Goal: Task Accomplishment & Management: Manage account settings

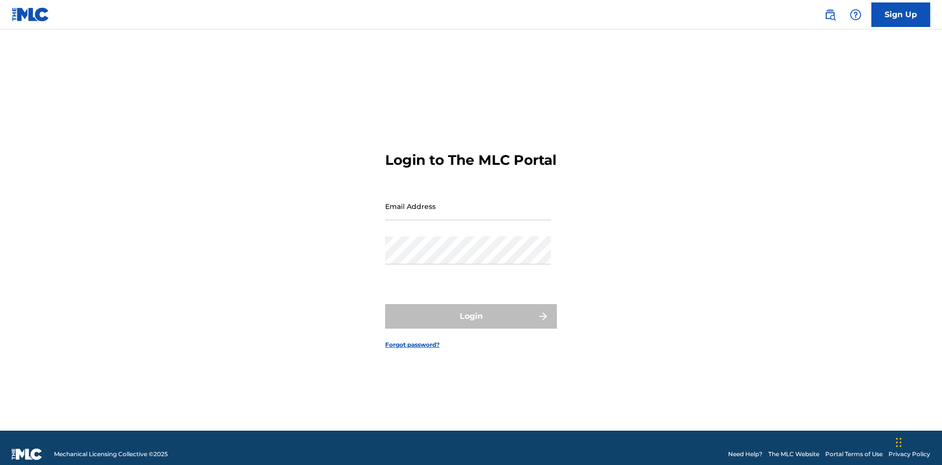
scroll to position [13, 0]
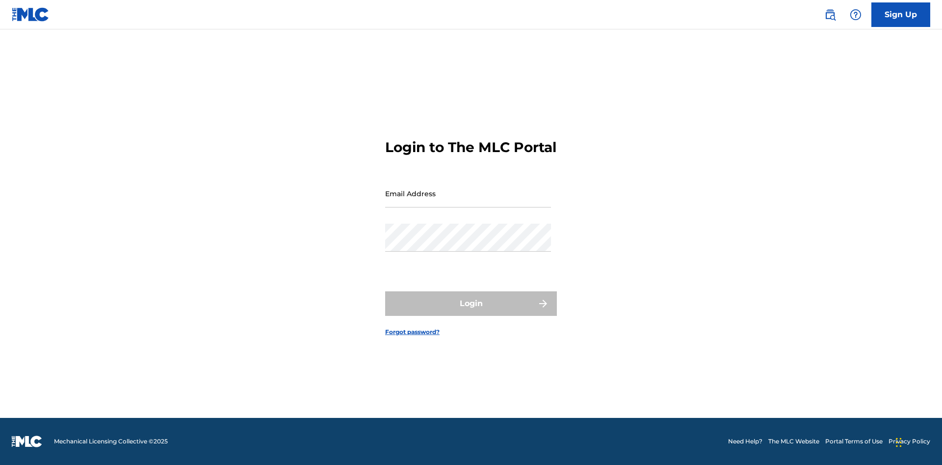
click at [468, 202] on input "Email Address" at bounding box center [468, 194] width 166 height 28
type input "Duke.McTesterson@gmail.com"
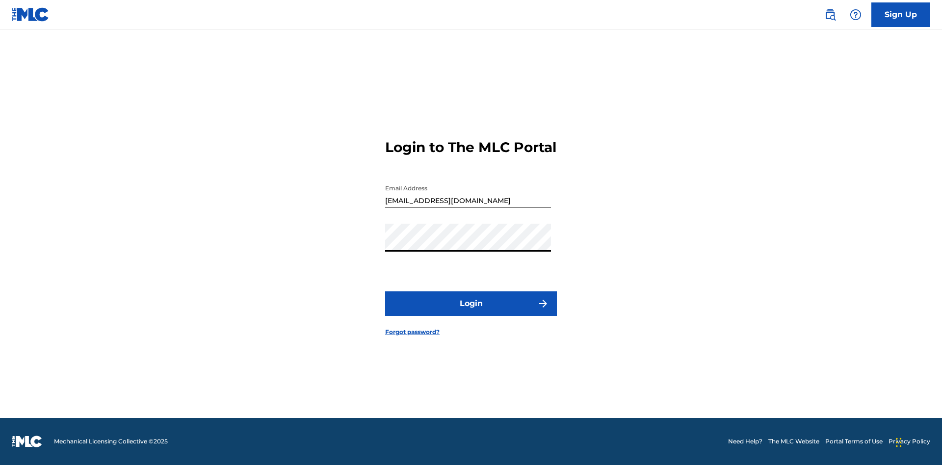
click at [471, 312] on button "Login" at bounding box center [471, 303] width 172 height 25
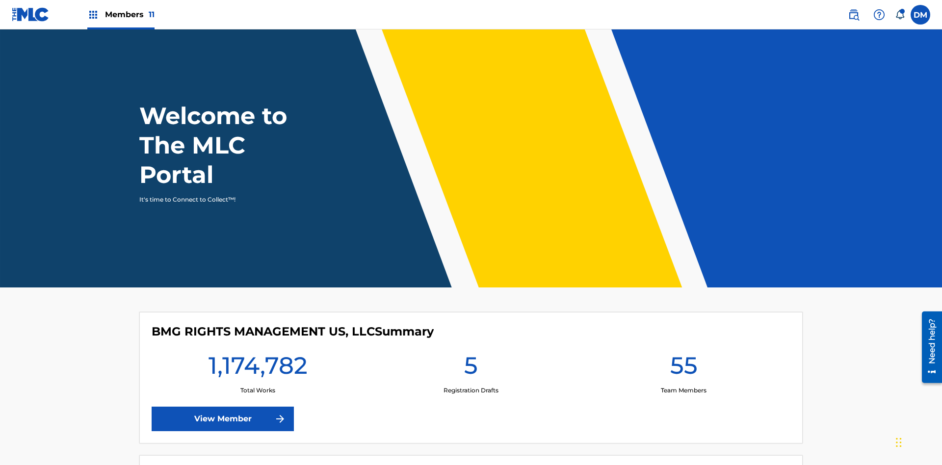
click at [121, 14] on span "Members 11" at bounding box center [130, 14] width 50 height 11
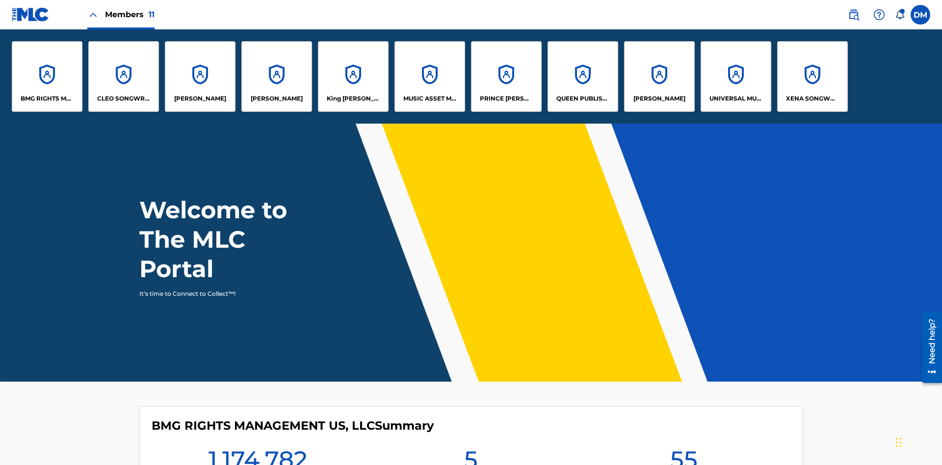
scroll to position [35, 0]
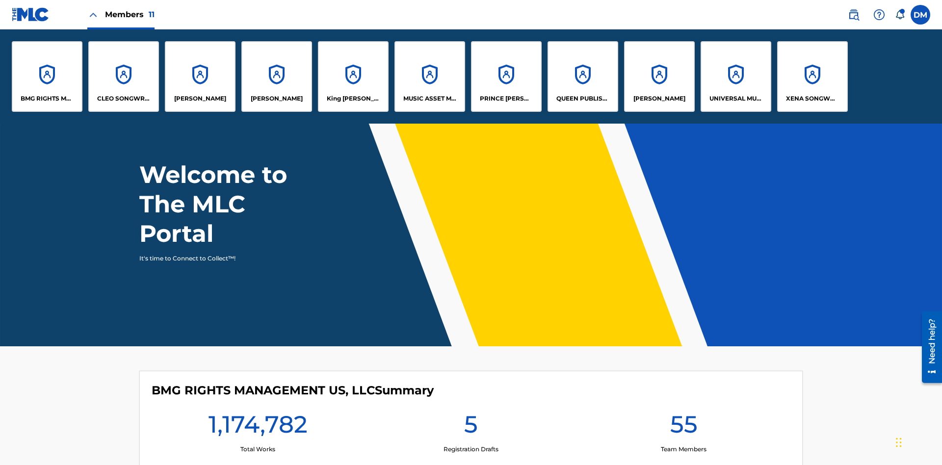
click at [735, 99] on p "UNIVERSAL MUSIC PUB GROUP" at bounding box center [735, 98] width 53 height 9
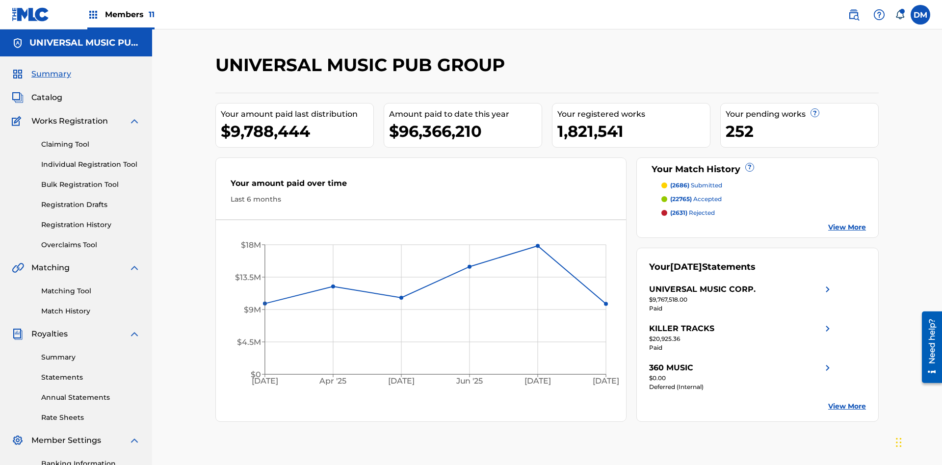
scroll to position [143, 0]
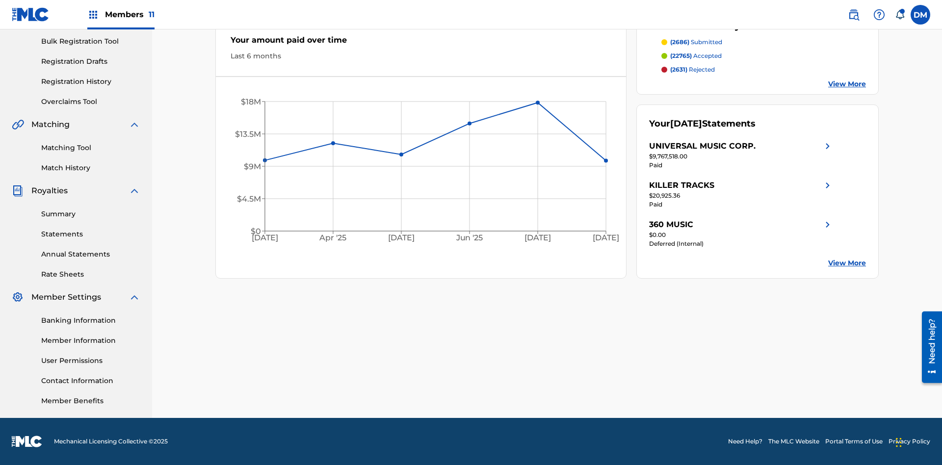
click at [91, 360] on link "User Permissions" at bounding box center [90, 361] width 99 height 10
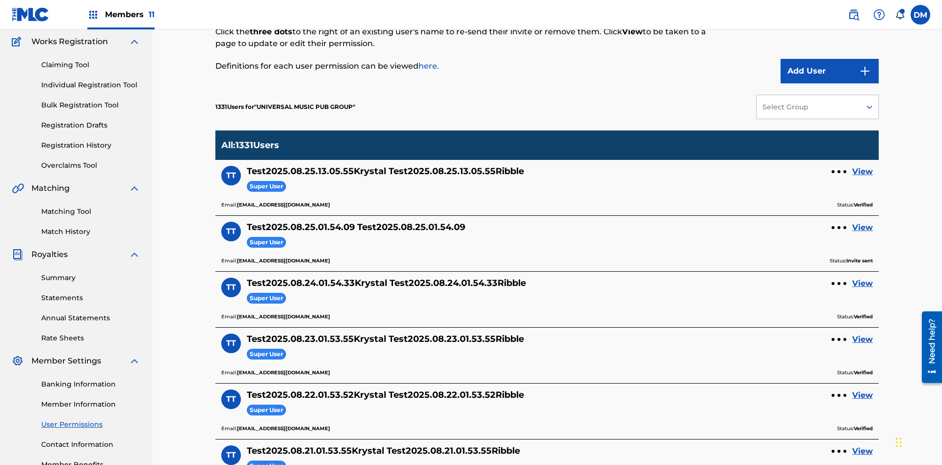
click at [829, 71] on button "Add User" at bounding box center [829, 71] width 98 height 25
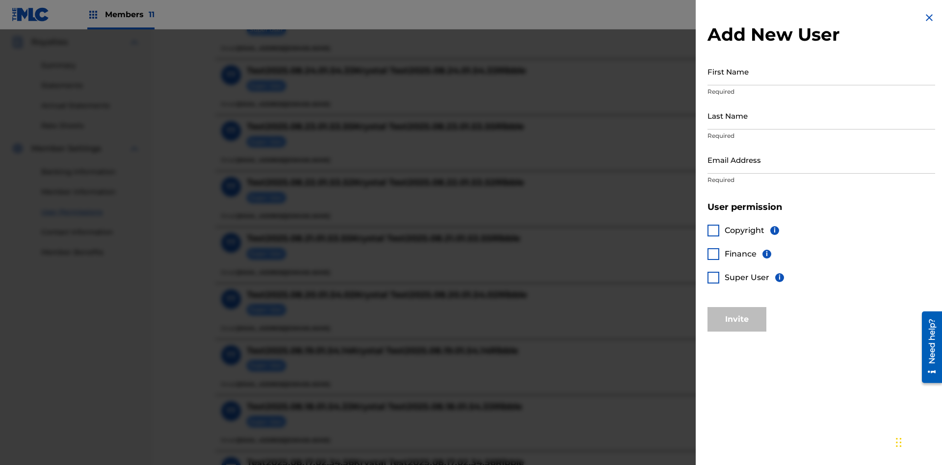
scroll to position [290, 0]
click at [821, 71] on input "First Name" at bounding box center [821, 71] width 228 height 28
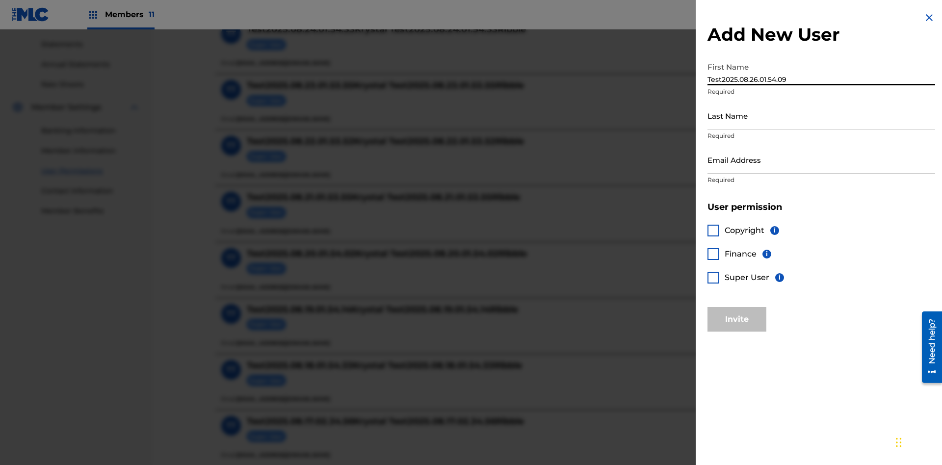
type input "Test2025.08.26.01.54.09"
click at [821, 115] on input "Last Name" at bounding box center [821, 116] width 228 height 28
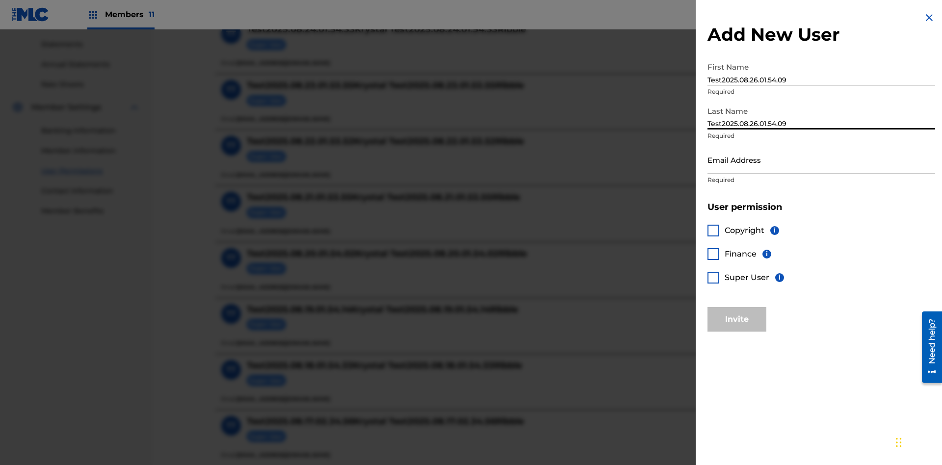
scroll to position [420, 0]
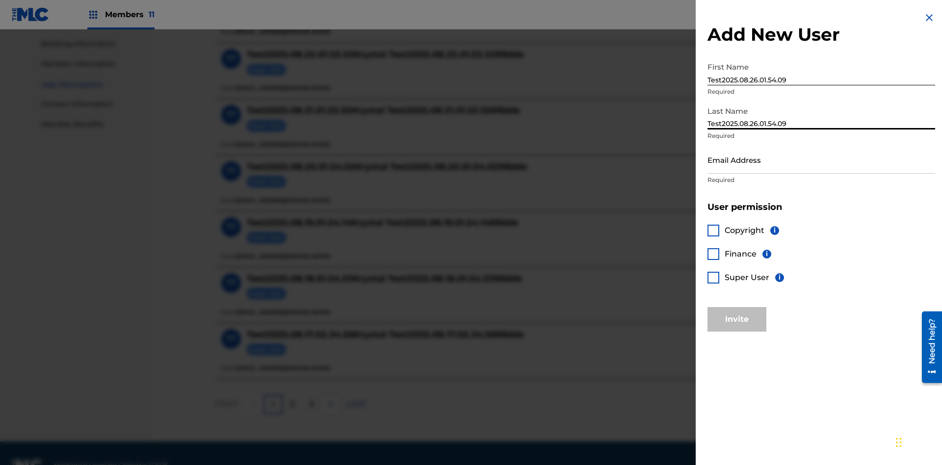
type input "Test2025.08.26.01.54.09"
click at [821, 159] on input "Email Address" at bounding box center [821, 160] width 228 height 28
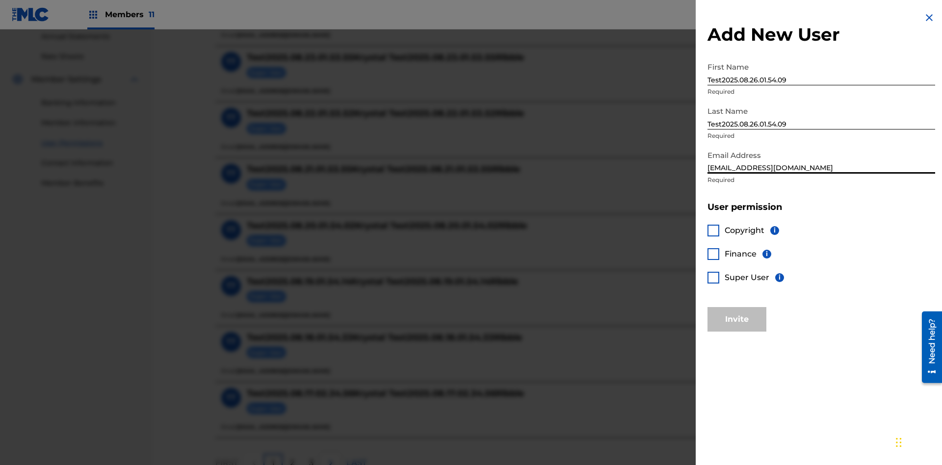
type input "6486f965-0d7c-4eeb-8090-7643a98d39fc@mailslurp.biz"
click at [713, 277] on div at bounding box center [713, 278] width 12 height 12
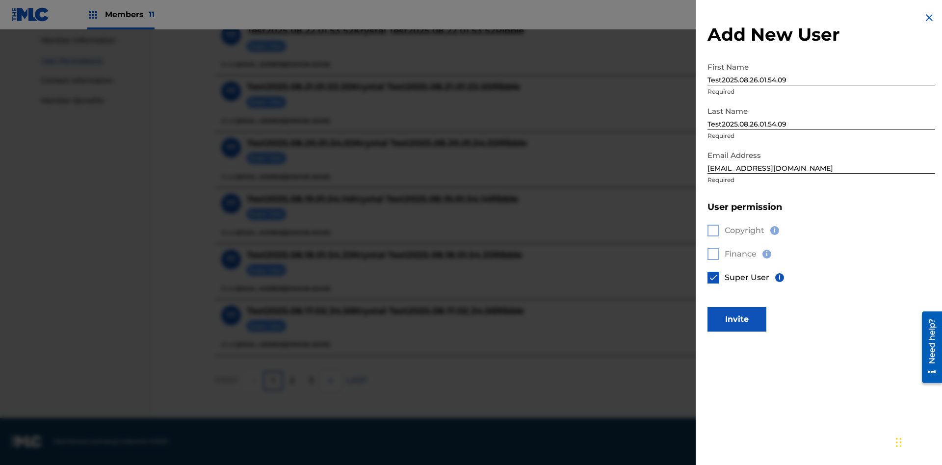
click at [737, 319] on button "Invite" at bounding box center [736, 319] width 59 height 25
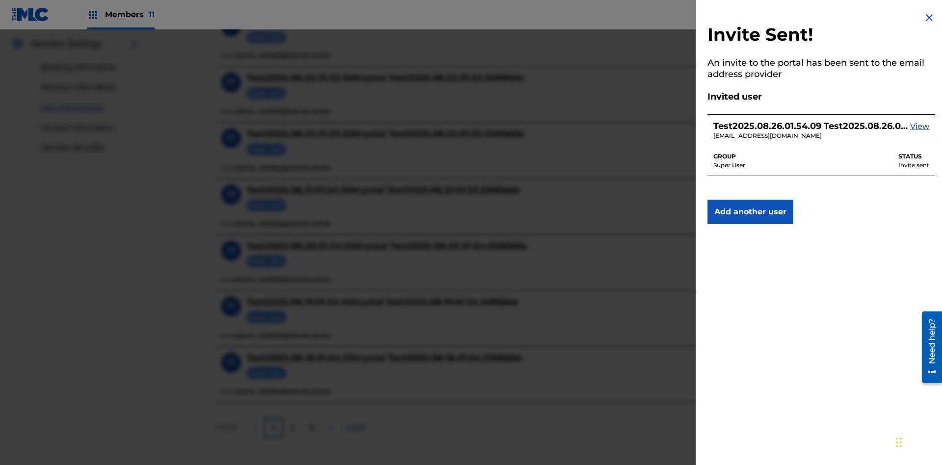
click at [929, 18] on img at bounding box center [929, 18] width 12 height 12
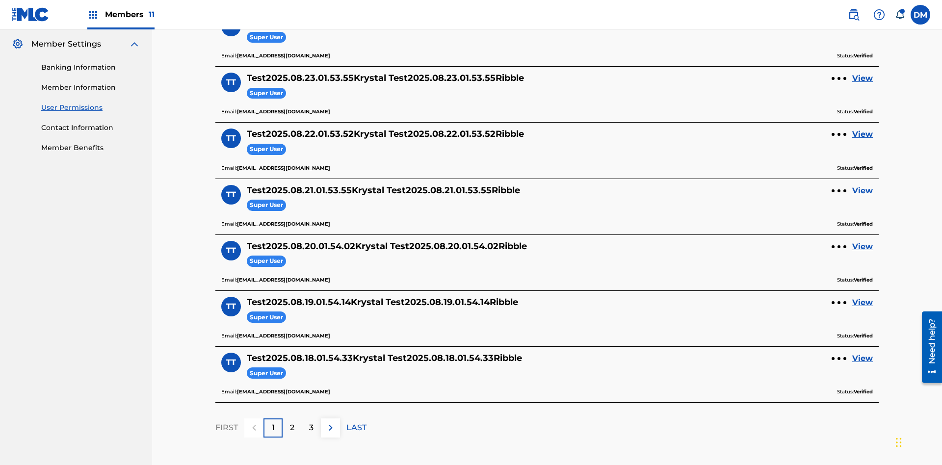
scroll to position [342, 0]
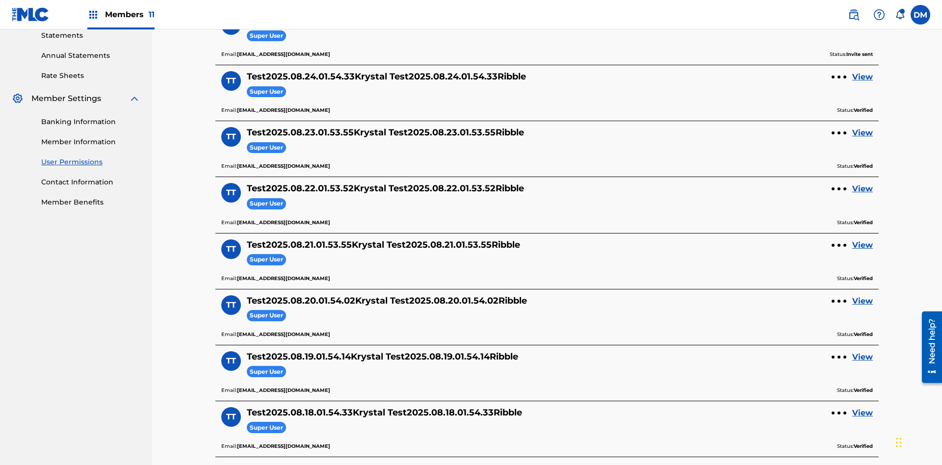
click at [920, 14] on label at bounding box center [920, 15] width 20 height 20
click at [920, 15] on input "DM Duke McTesterson duke.mctesterson@gmail.com Notification Preferences Profile…" at bounding box center [920, 15] width 0 height 0
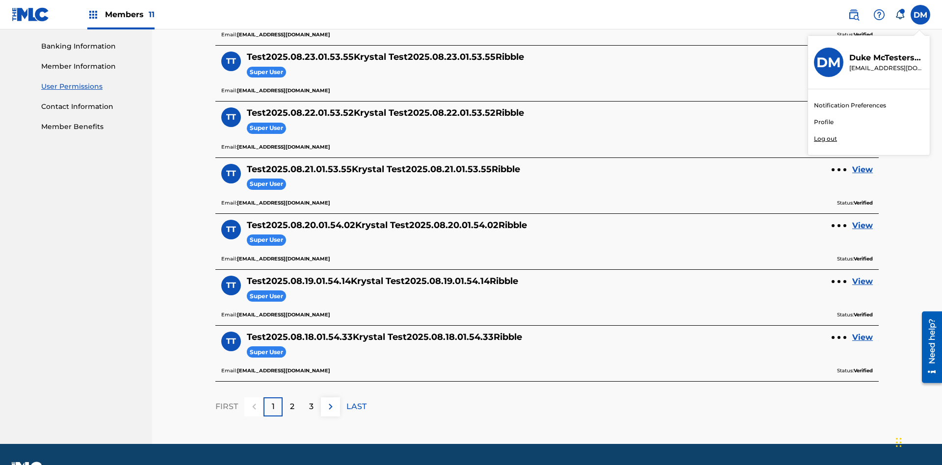
click at [825, 139] on p "Log out" at bounding box center [825, 138] width 23 height 9
click at [920, 15] on input "DM Duke McTesterson duke.mctesterson@gmail.com Notification Preferences Profile…" at bounding box center [920, 15] width 0 height 0
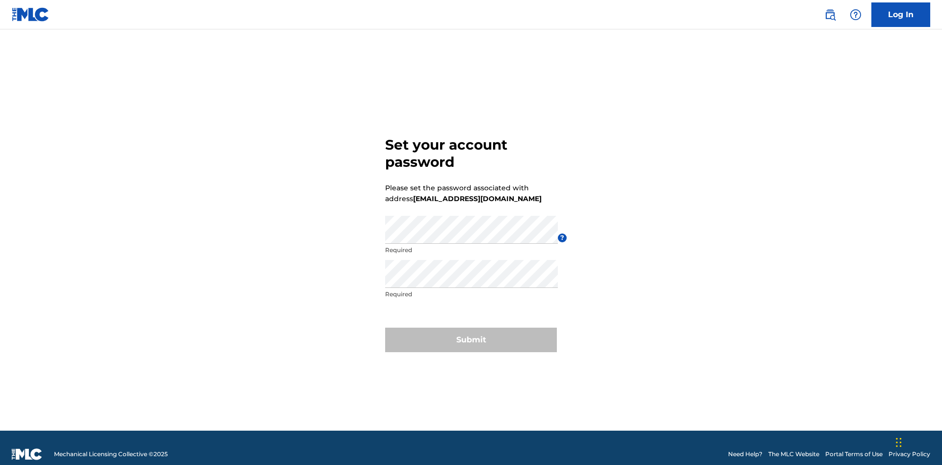
scroll to position [13, 0]
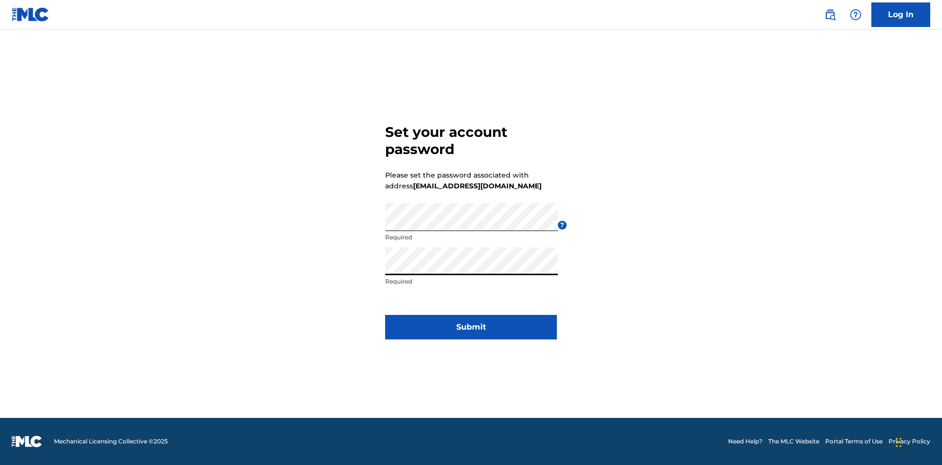
click at [471, 333] on button "Submit" at bounding box center [471, 327] width 172 height 25
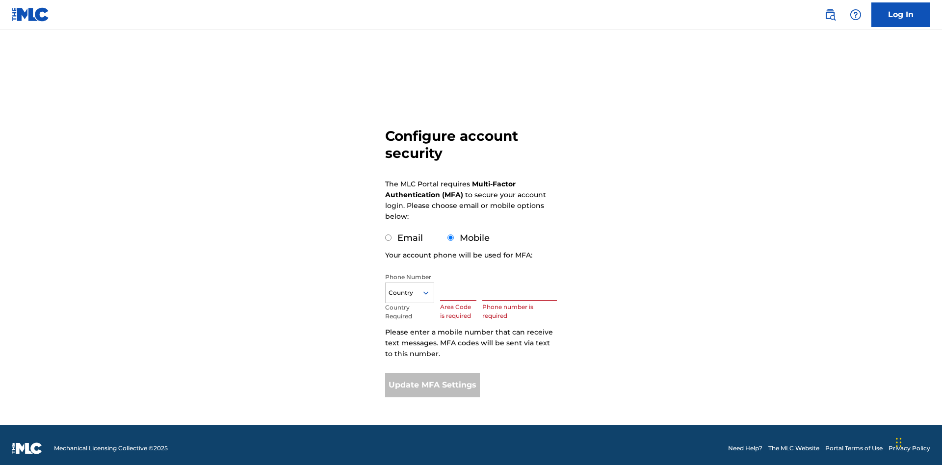
scroll to position [10, 0]
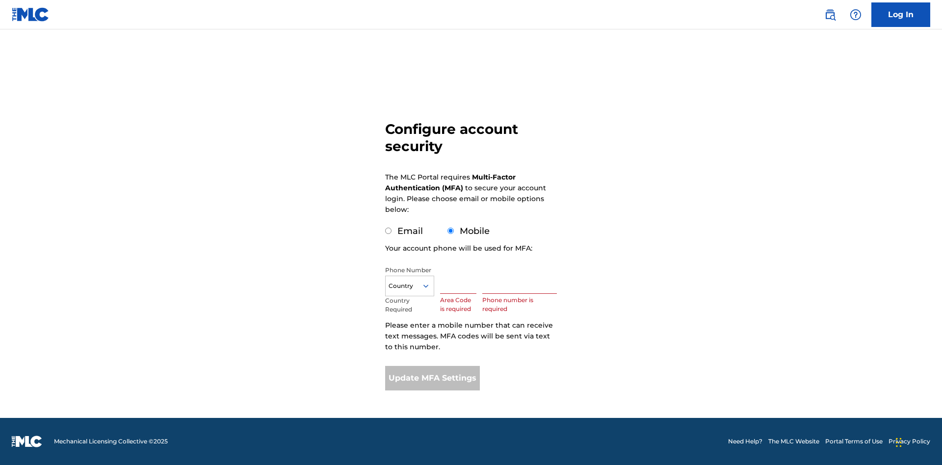
click at [451, 231] on input "Mobile" at bounding box center [450, 231] width 6 height 6
click at [430, 286] on icon at bounding box center [425, 286] width 9 height 9
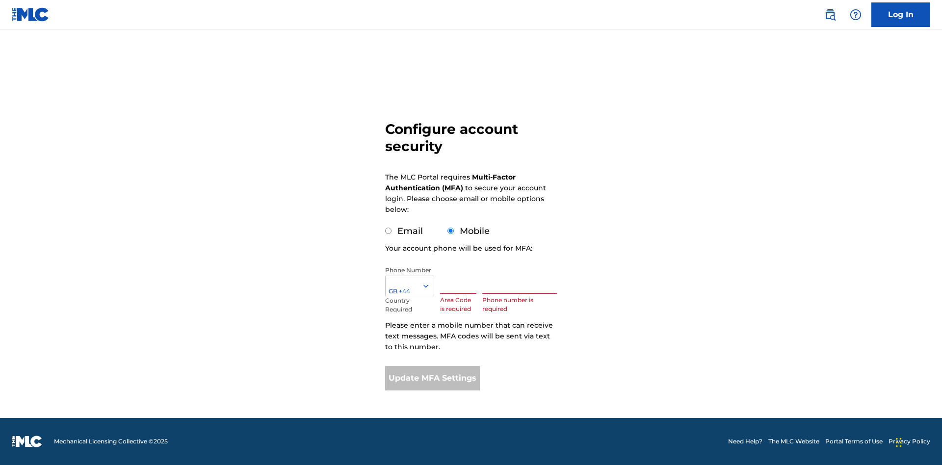
click at [460, 280] on input "text" at bounding box center [458, 280] width 36 height 28
type input "740"
click at [521, 280] on input "text" at bounding box center [519, 280] width 75 height 28
type input "1252166"
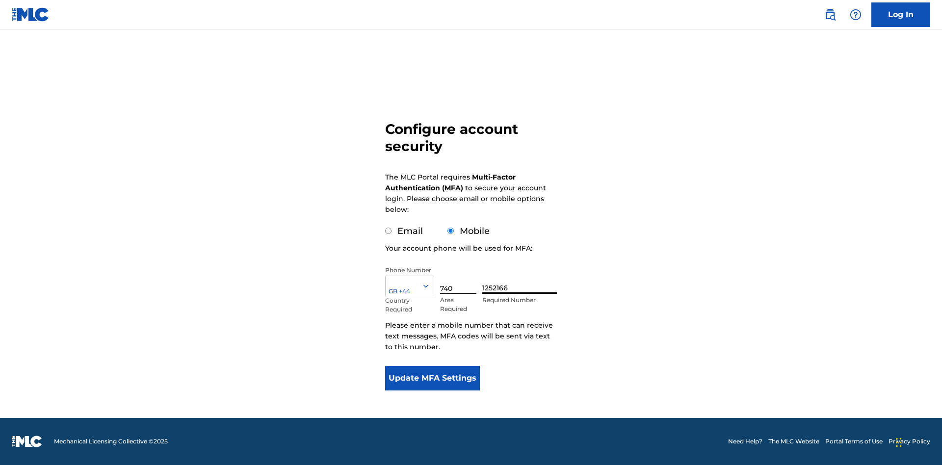
click at [432, 378] on button "Update MFA Settings" at bounding box center [432, 378] width 95 height 25
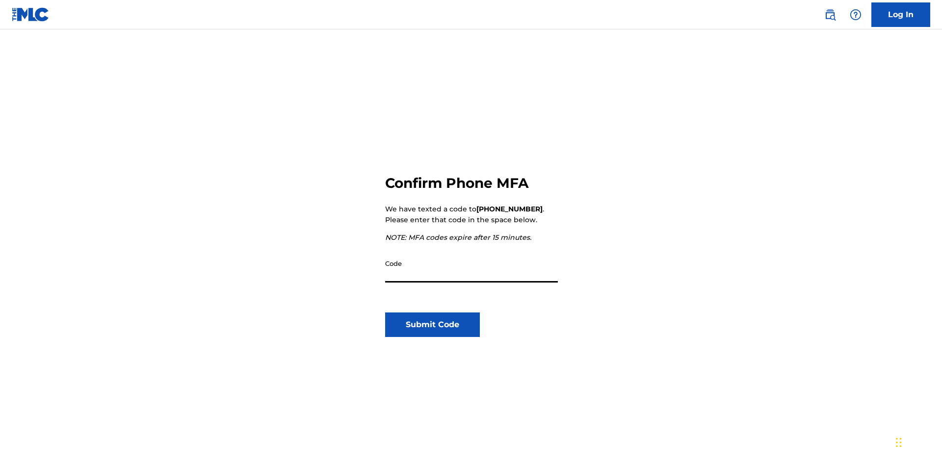
scroll to position [102, 0]
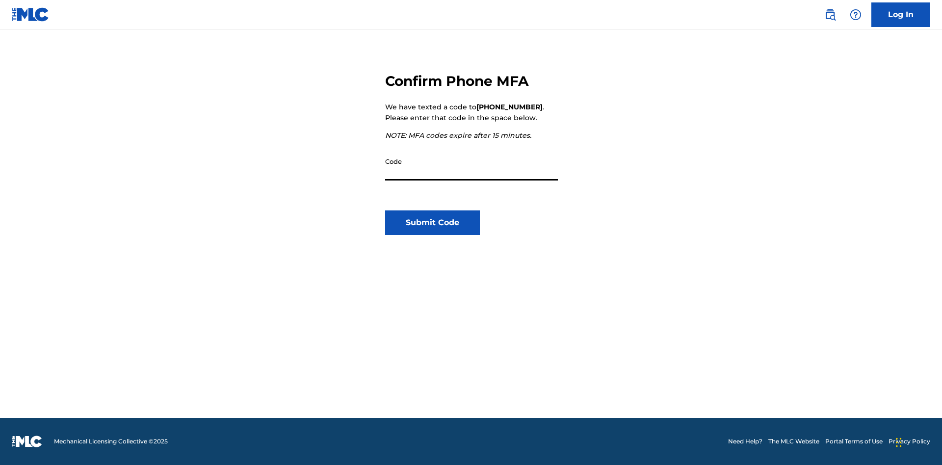
click at [471, 166] on input "Code" at bounding box center [471, 167] width 173 height 28
type input "982532"
click at [432, 223] on button "Submit Code" at bounding box center [432, 222] width 95 height 25
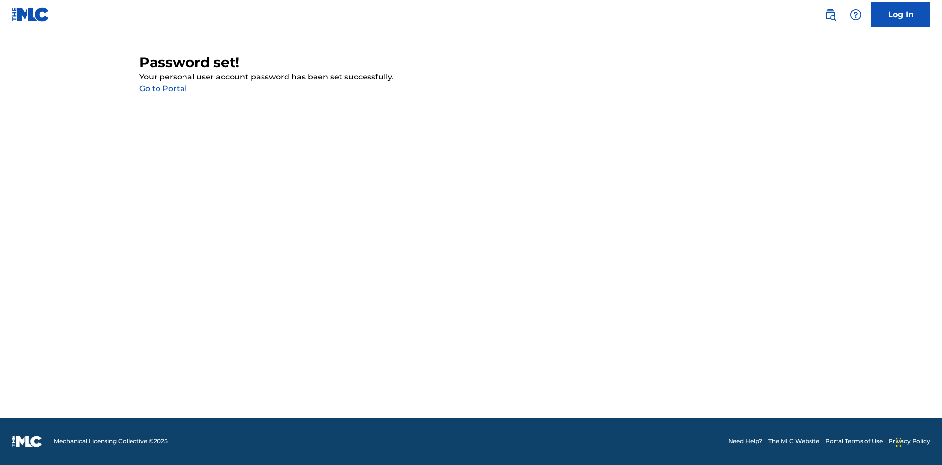
click at [163, 89] on link "Go to Portal" at bounding box center [163, 88] width 48 height 9
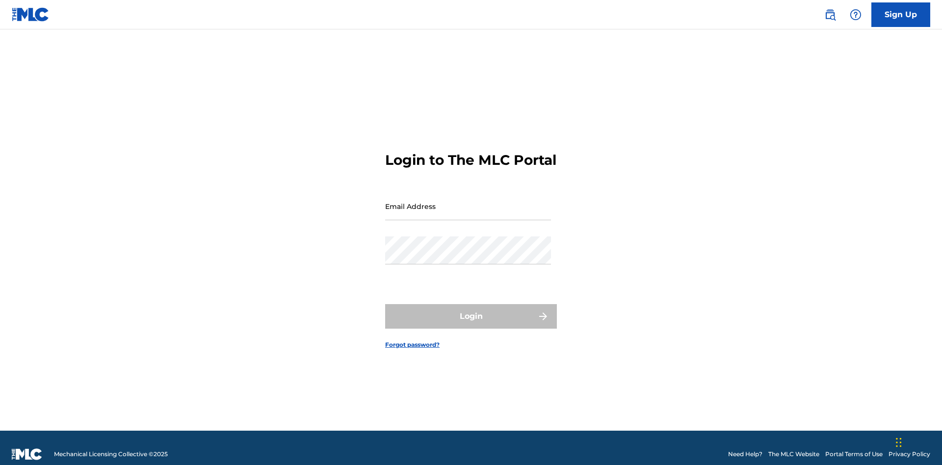
scroll to position [13, 0]
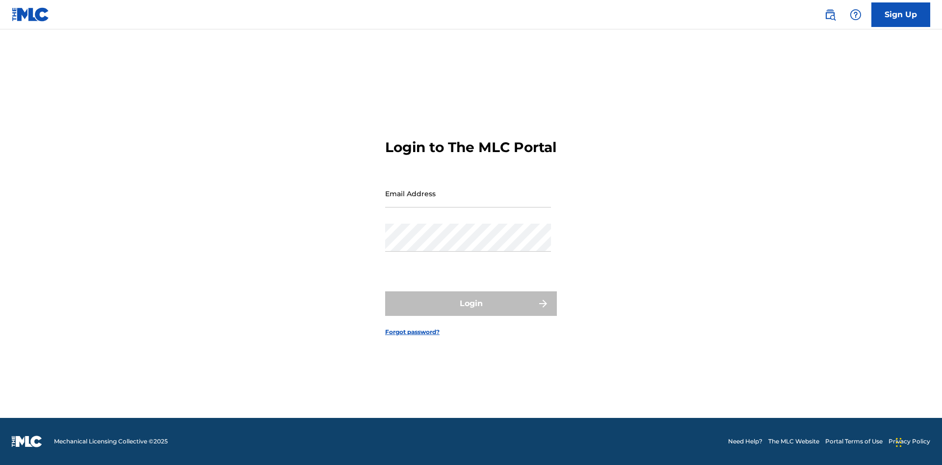
click at [468, 202] on input "Email Address" at bounding box center [468, 194] width 166 height 28
type input "6486f965-0d7c-4eeb-8090-7643a98d39fc@mailslurp.biz"
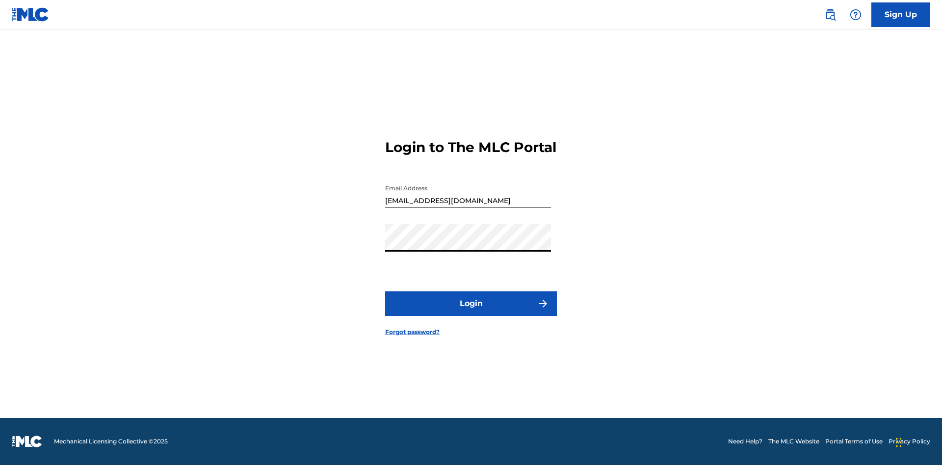
click at [471, 312] on button "Login" at bounding box center [471, 303] width 172 height 25
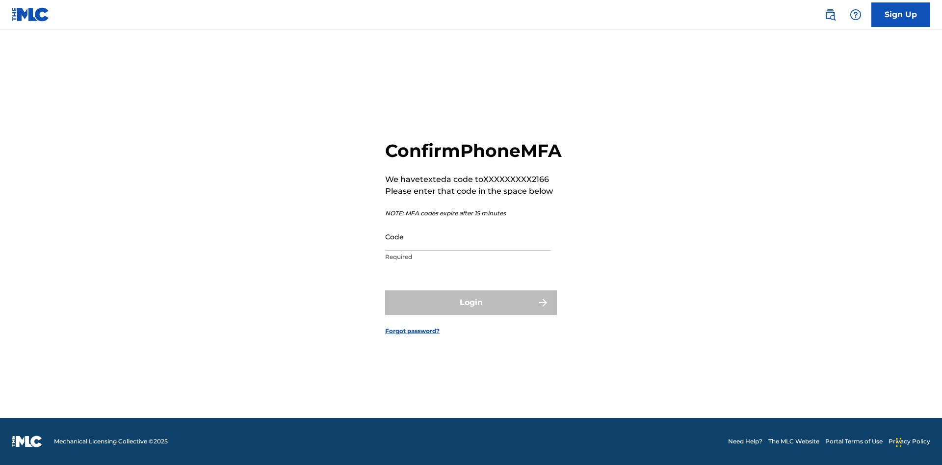
click at [468, 247] on input "Code" at bounding box center [468, 237] width 166 height 28
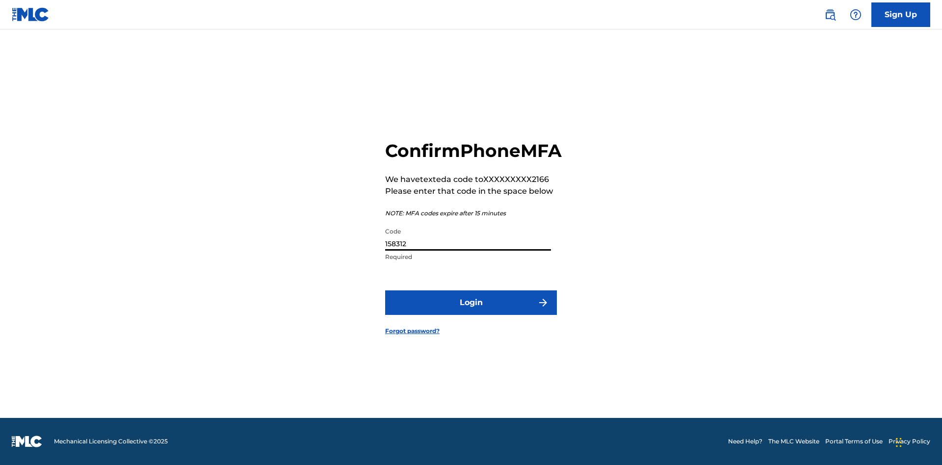
type input "158312"
click at [471, 313] on button "Login" at bounding box center [471, 302] width 172 height 25
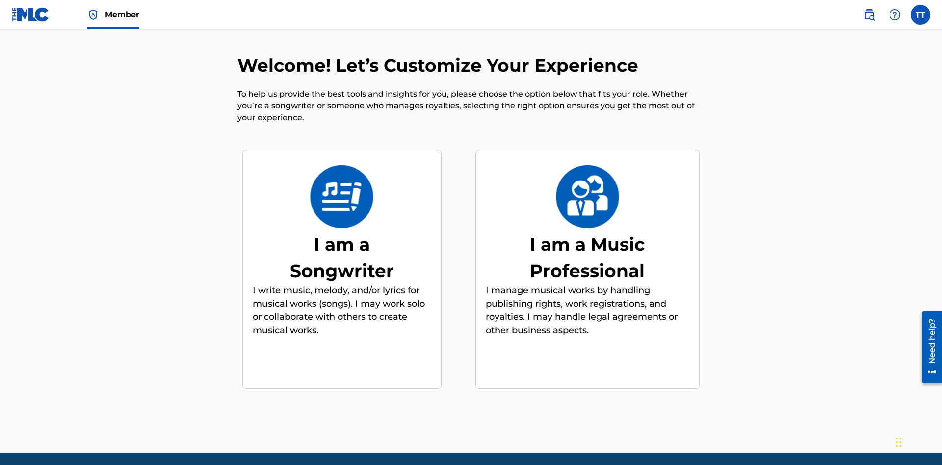
click at [920, 14] on label at bounding box center [920, 15] width 20 height 20
click at [920, 15] on input "TT Test2025.08.26.01.54.09 Test2025.08.26.01.54.09 6486f965-0d7c-4eeb-8090-7643…" at bounding box center [920, 15] width 0 height 0
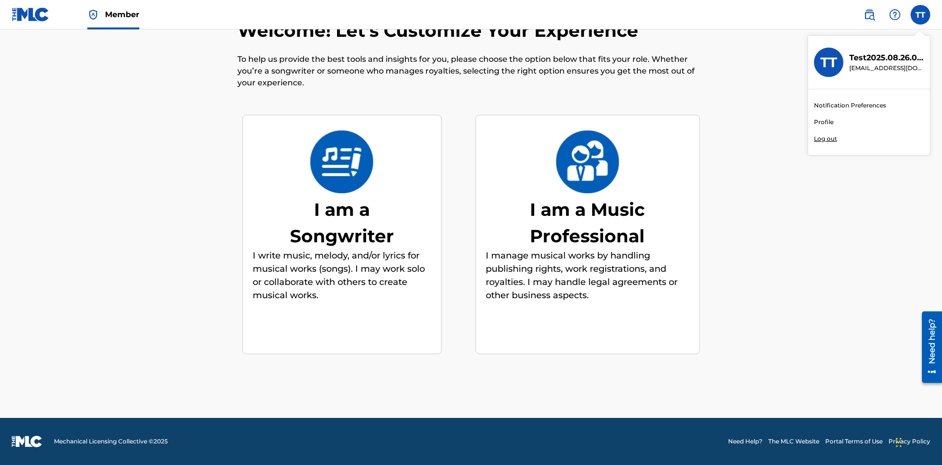
click at [823, 122] on link "Profile" at bounding box center [824, 122] width 20 height 9
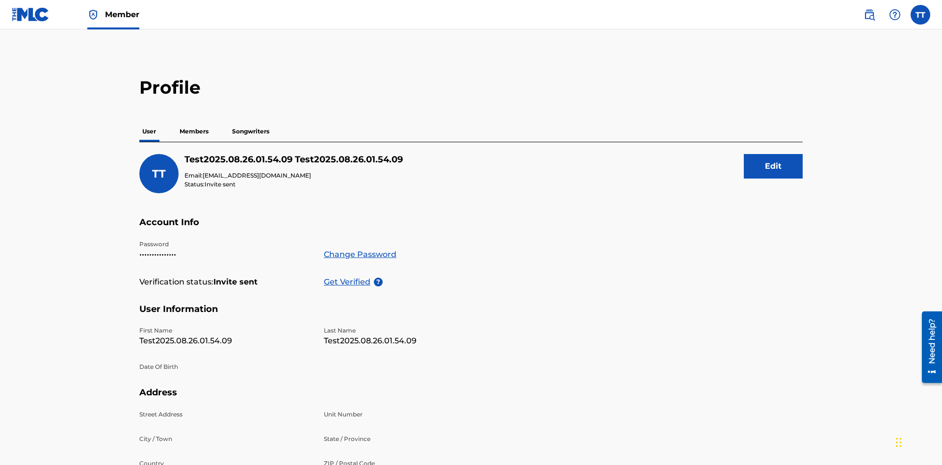
scroll to position [62, 0]
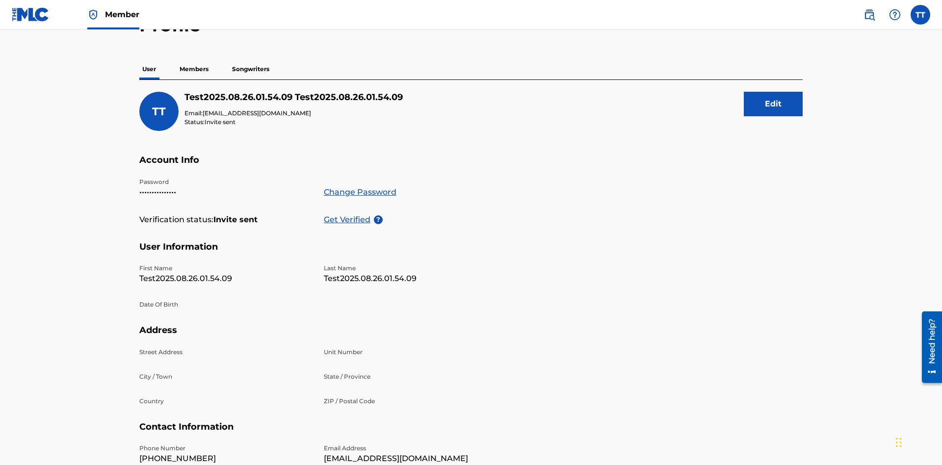
click at [194, 69] on p "Members" at bounding box center [194, 69] width 35 height 21
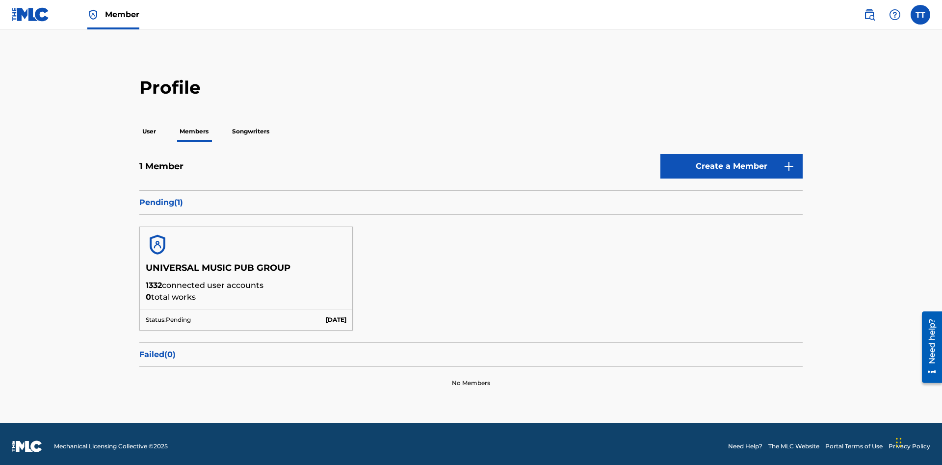
scroll to position [5, 0]
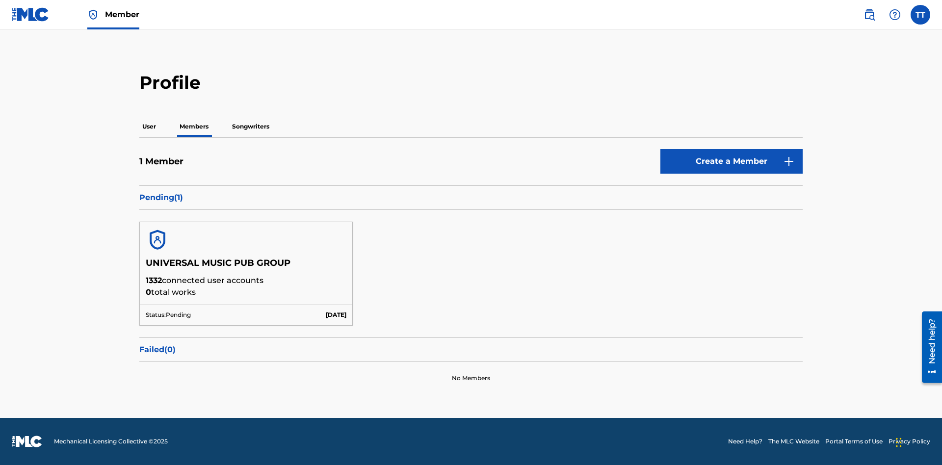
click at [731, 161] on button "Create a Member" at bounding box center [731, 161] width 142 height 25
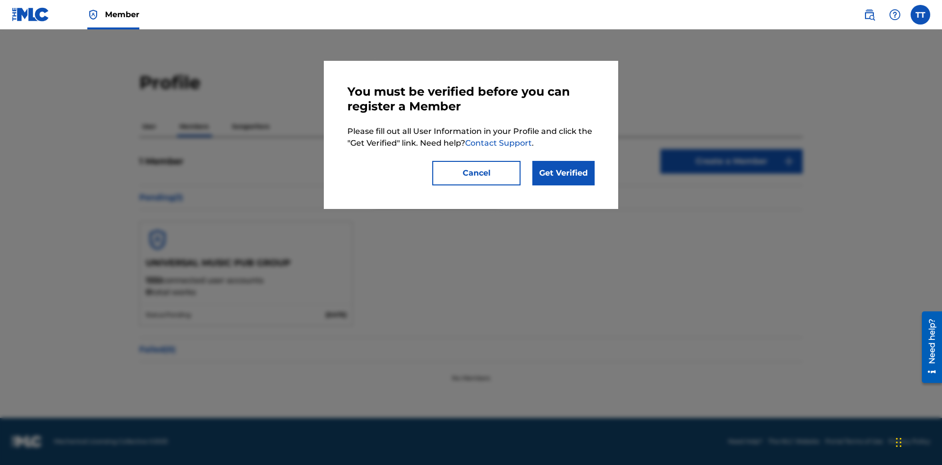
click at [563, 173] on link "Get Verified" at bounding box center [563, 173] width 62 height 25
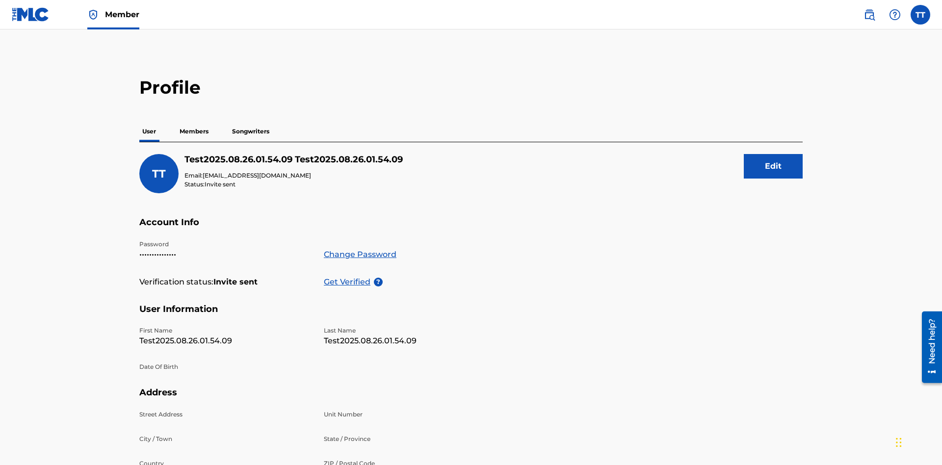
scroll to position [160, 0]
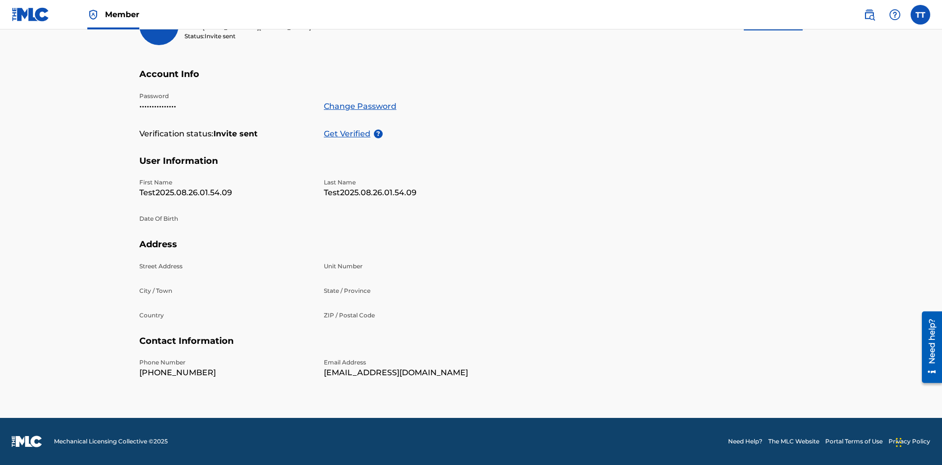
click at [349, 128] on p "Get Verified" at bounding box center [349, 134] width 50 height 12
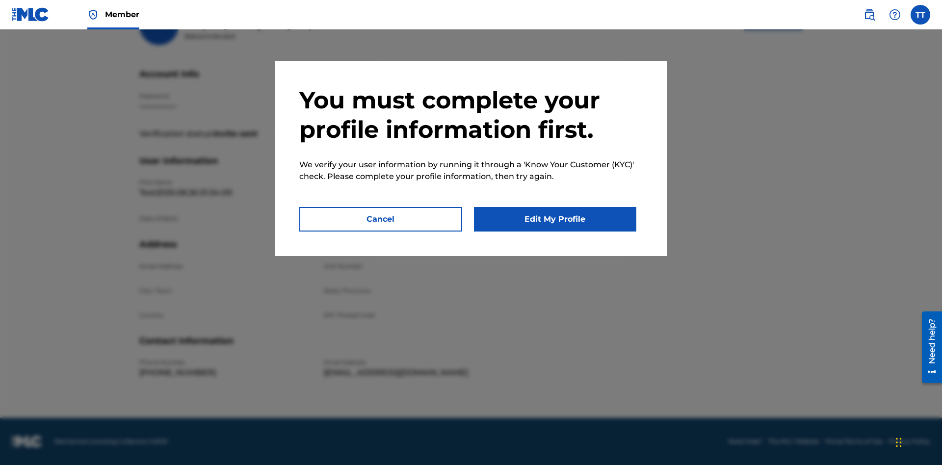
click at [555, 219] on button "Edit My Profile" at bounding box center [555, 219] width 163 height 25
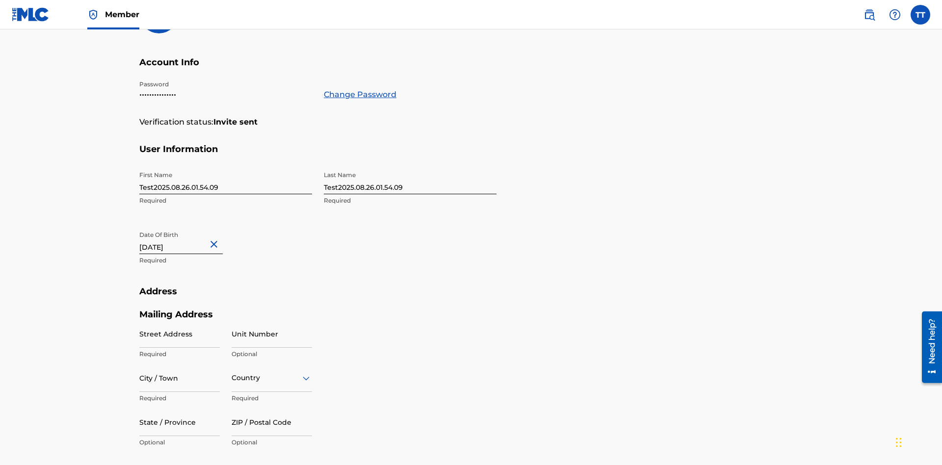
scroll to position [267, 0]
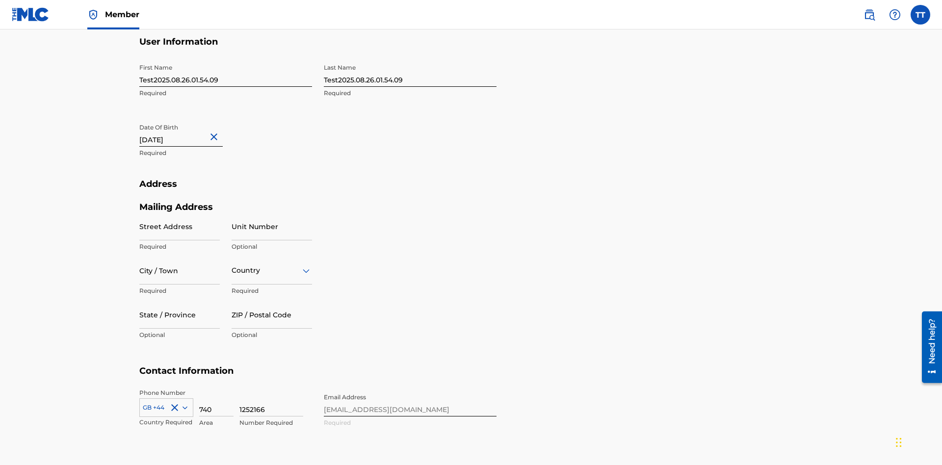
click at [226, 73] on input "Test2025.08.26.01.54.09" at bounding box center [225, 73] width 173 height 28
type input "Test2025.08.26.01.54.09Krystal"
click at [410, 73] on input "Test2025.08.26.01.54.09" at bounding box center [410, 73] width 173 height 28
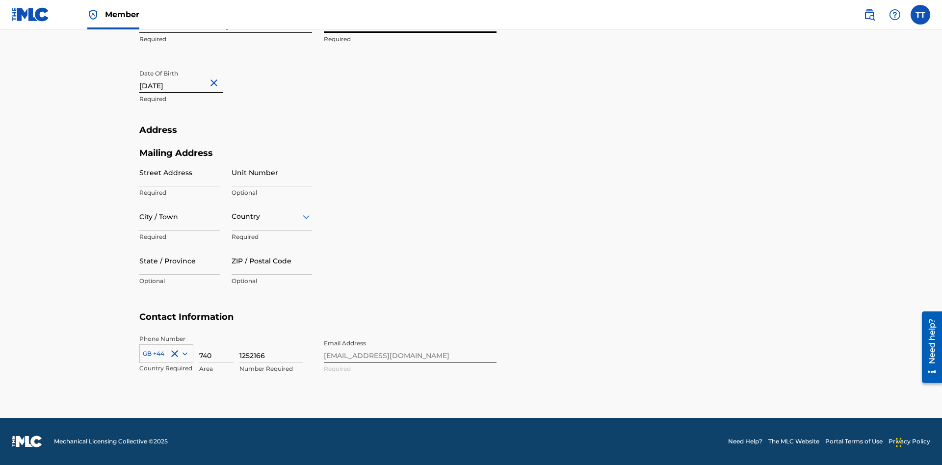
type input "Test2025.08.26.01.54.09Ribble"
click at [189, 79] on input "August 26 2012" at bounding box center [180, 79] width 83 height 28
select select "7"
select select "2012"
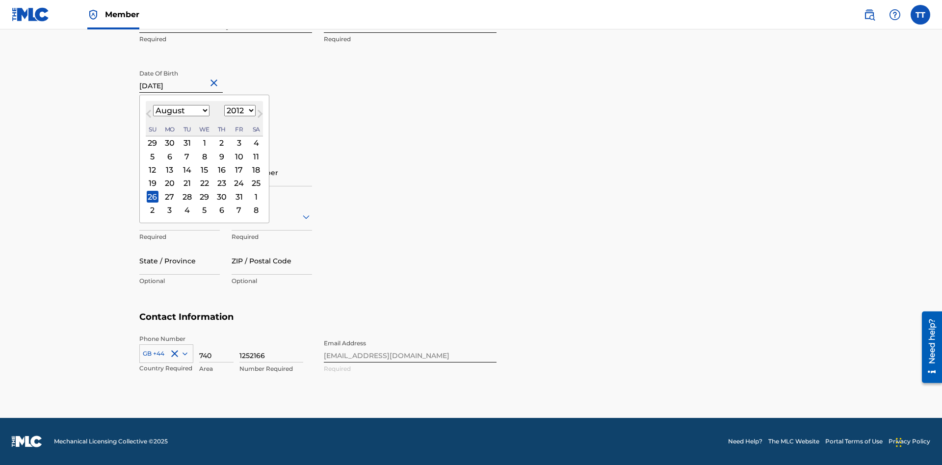
click at [180, 111] on select "January February March April May June July August September October November De…" at bounding box center [181, 110] width 56 height 11
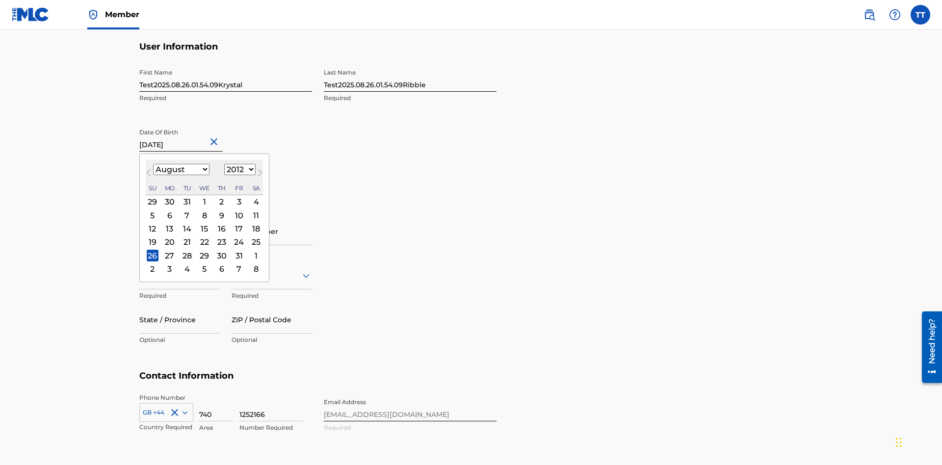
select select "0"
click at [238, 170] on select "1900 1901 1902 1903 1904 1905 1906 1907 1908 1909 1910 1911 1912 1913 1914 1915…" at bounding box center [239, 169] width 31 height 11
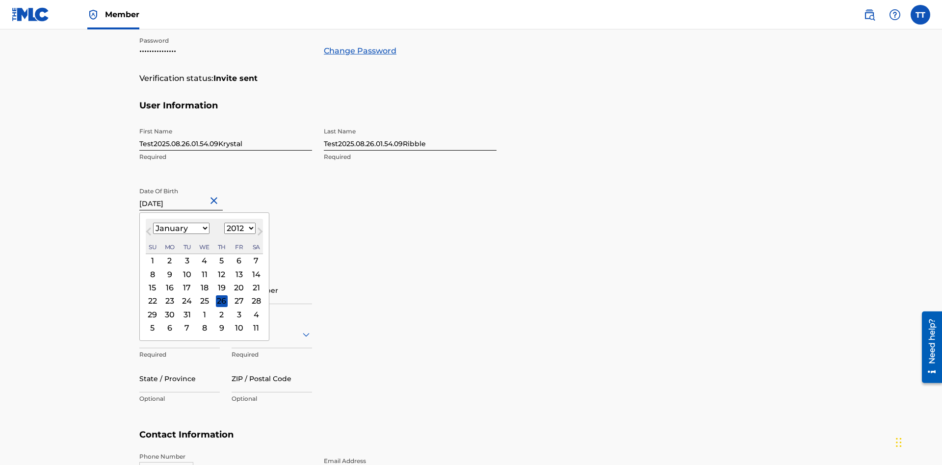
select select "1985"
click at [238, 229] on select "1900 1901 1902 1903 1904 1905 1906 1907 1908 1909 1910 1911 1912 1913 1914 1915…" at bounding box center [239, 228] width 31 height 11
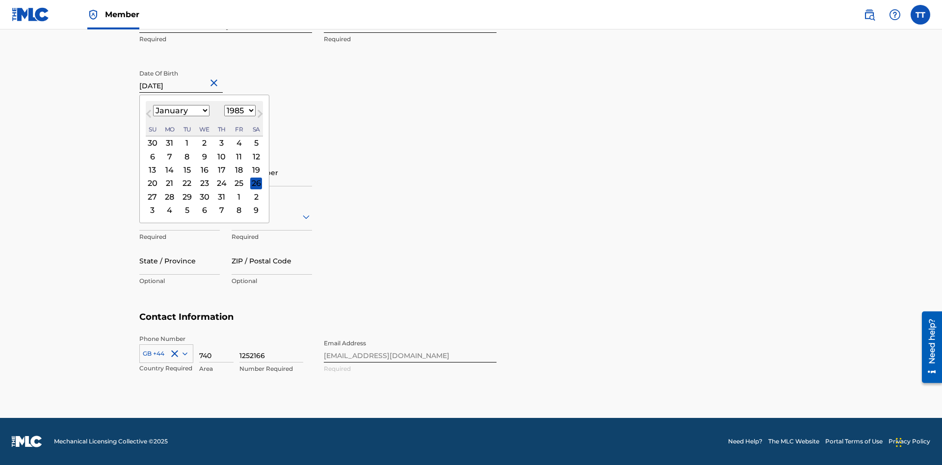
click at [186, 156] on div "8" at bounding box center [187, 157] width 12 height 12
type input "January 8 1985"
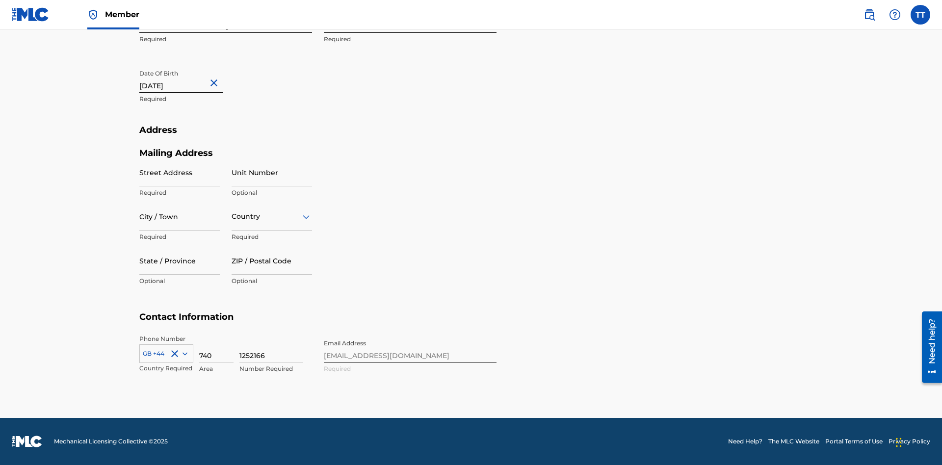
click at [180, 172] on input "Street Address" at bounding box center [179, 172] width 80 height 28
type input "9909 Elks Run Rd"
click at [180, 216] on input "City / Town" at bounding box center [179, 217] width 80 height 28
type input "Roseville"
click at [232, 216] on input "text" at bounding box center [233, 216] width 2 height 10
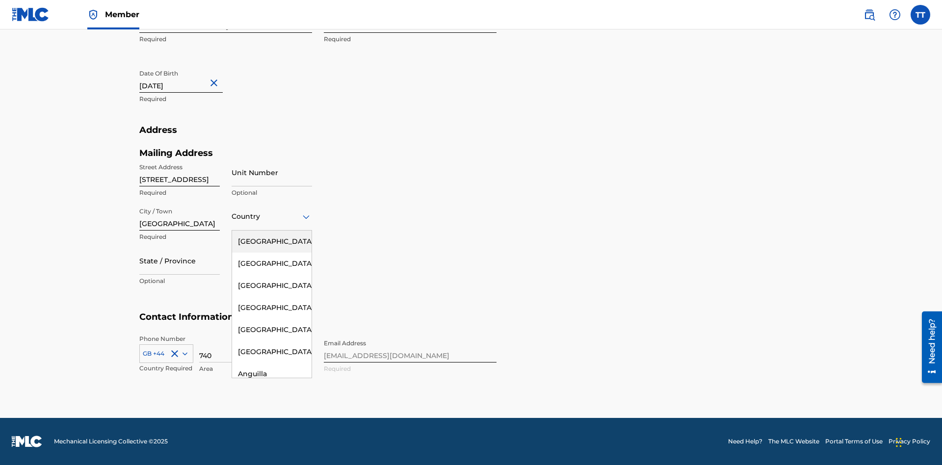
click at [272, 241] on div "United States" at bounding box center [271, 242] width 79 height 22
click at [180, 260] on div at bounding box center [179, 261] width 80 height 12
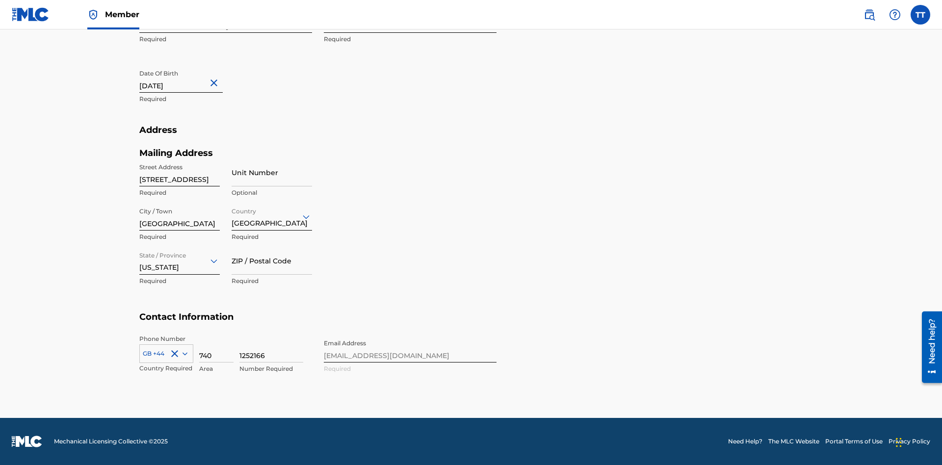
click at [272, 260] on input "ZIP / Postal Code" at bounding box center [272, 261] width 80 height 28
type input "43777"
click at [183, 353] on icon at bounding box center [184, 353] width 5 height 3
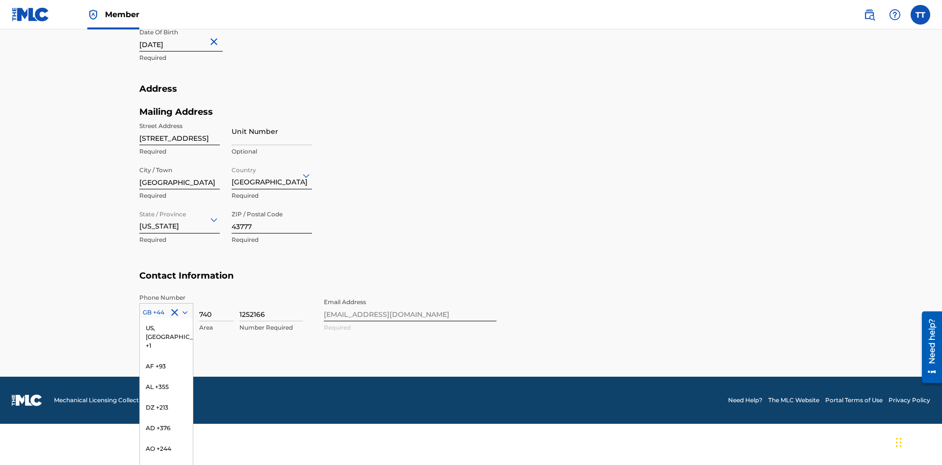
scroll to position [4103, 0]
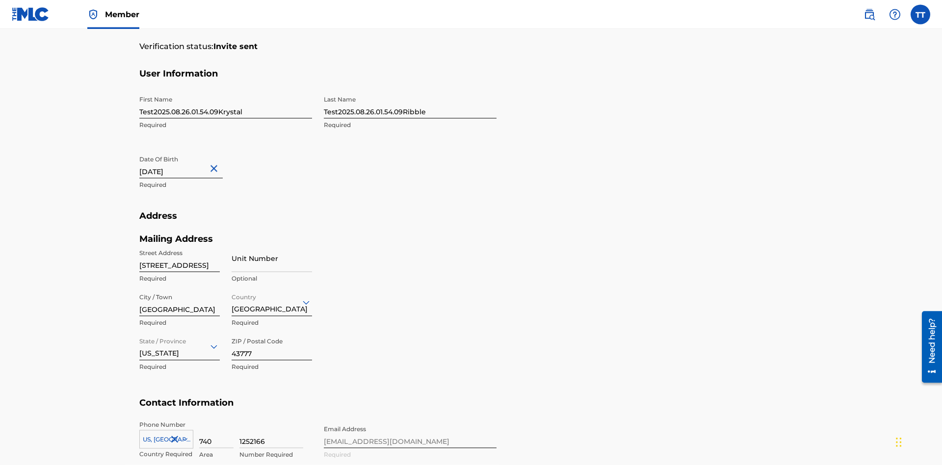
scroll to position [321, 0]
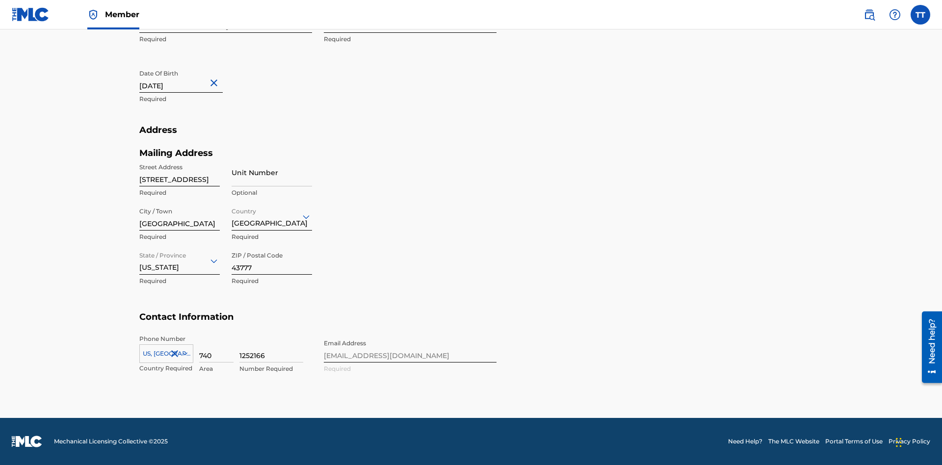
click at [216, 348] on input "740" at bounding box center [216, 349] width 34 height 28
type input "740"
click at [271, 348] on input "1252166" at bounding box center [271, 349] width 64 height 28
type input "8086351"
